Goal: Task Accomplishment & Management: Manage account settings

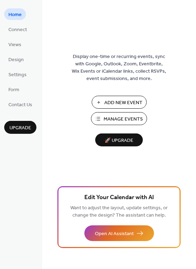
click at [131, 119] on span "Manage Events" at bounding box center [123, 119] width 39 height 7
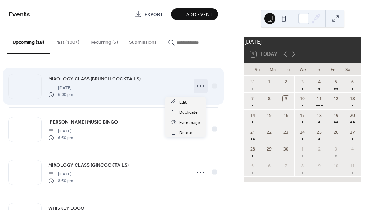
click at [202, 91] on icon at bounding box center [200, 85] width 11 height 11
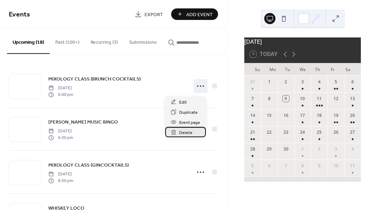
click at [185, 132] on span "Delete" at bounding box center [185, 132] width 13 height 7
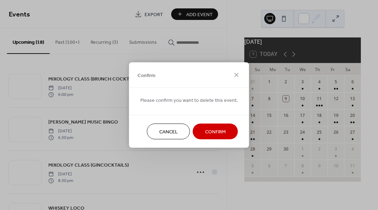
click at [211, 133] on span "Confirm" at bounding box center [215, 131] width 21 height 7
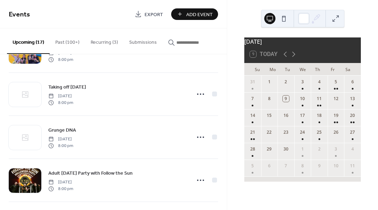
scroll to position [423, 0]
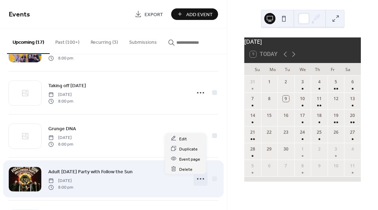
click at [202, 179] on circle at bounding box center [202, 178] width 1 height 1
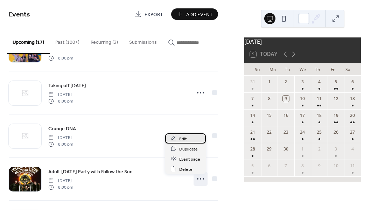
click at [185, 141] on span "Edit" at bounding box center [183, 138] width 8 height 7
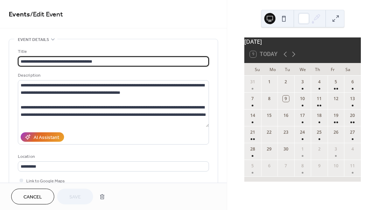
click at [185, 141] on div "AI Assistant" at bounding box center [113, 136] width 191 height 15
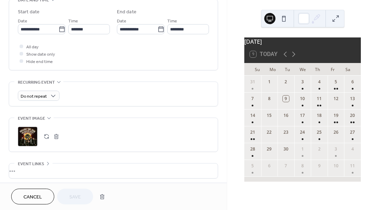
scroll to position [242, 0]
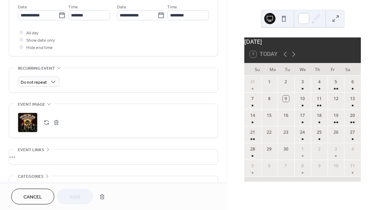
click at [55, 123] on button "button" at bounding box center [56, 122] width 10 height 10
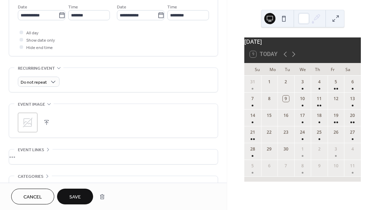
click at [45, 122] on button "button" at bounding box center [47, 122] width 10 height 10
